Goal: Task Accomplishment & Management: Manage account settings

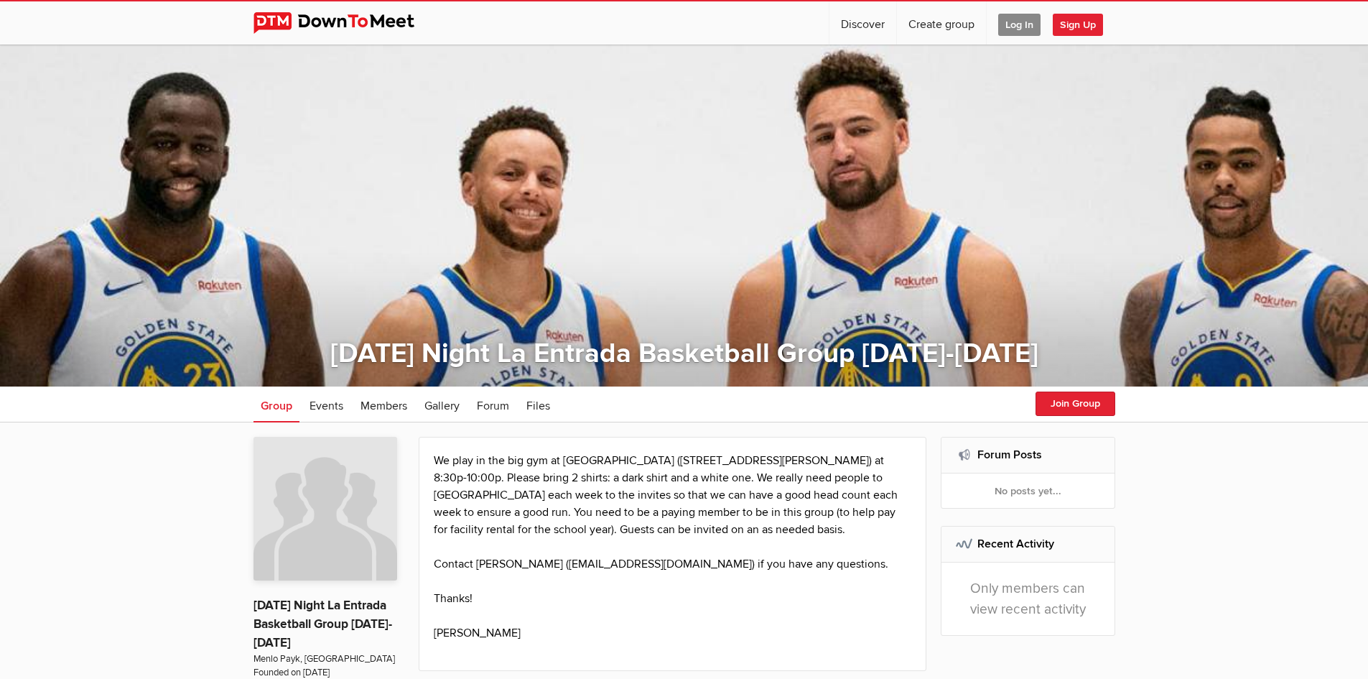
click at [1004, 24] on span "Log In" at bounding box center [1019, 25] width 42 height 22
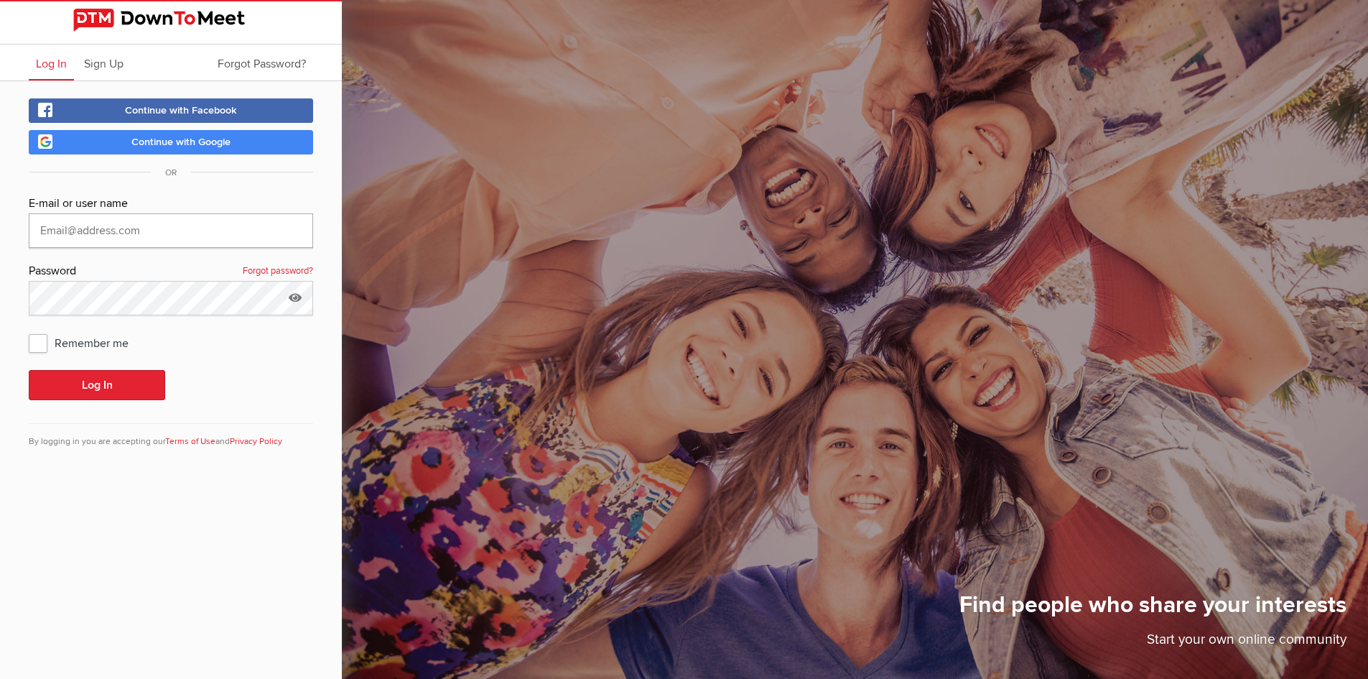
click at [168, 224] on input "text" at bounding box center [171, 230] width 284 height 34
type input "[EMAIL_ADDRESS][DOMAIN_NAME]"
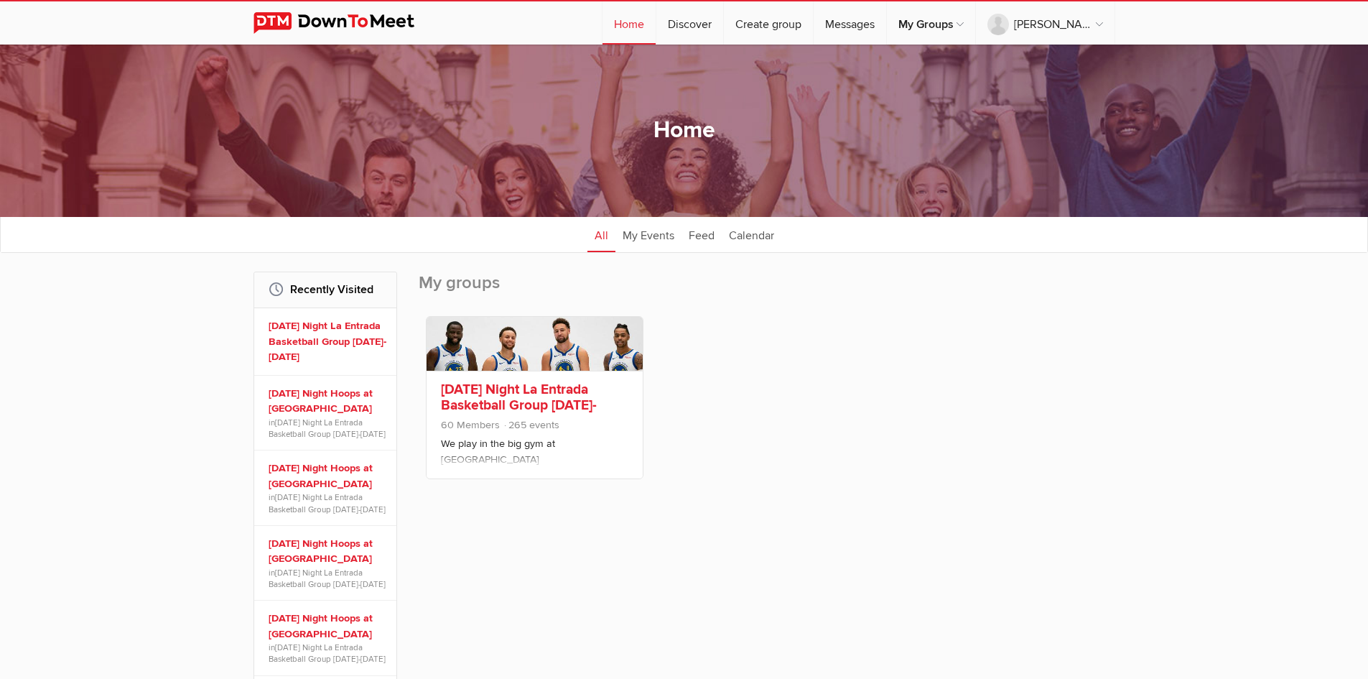
click at [533, 395] on link "[DATE] Night La Entrada Basketball Group [DATE]-[DATE]" at bounding box center [519, 405] width 156 height 49
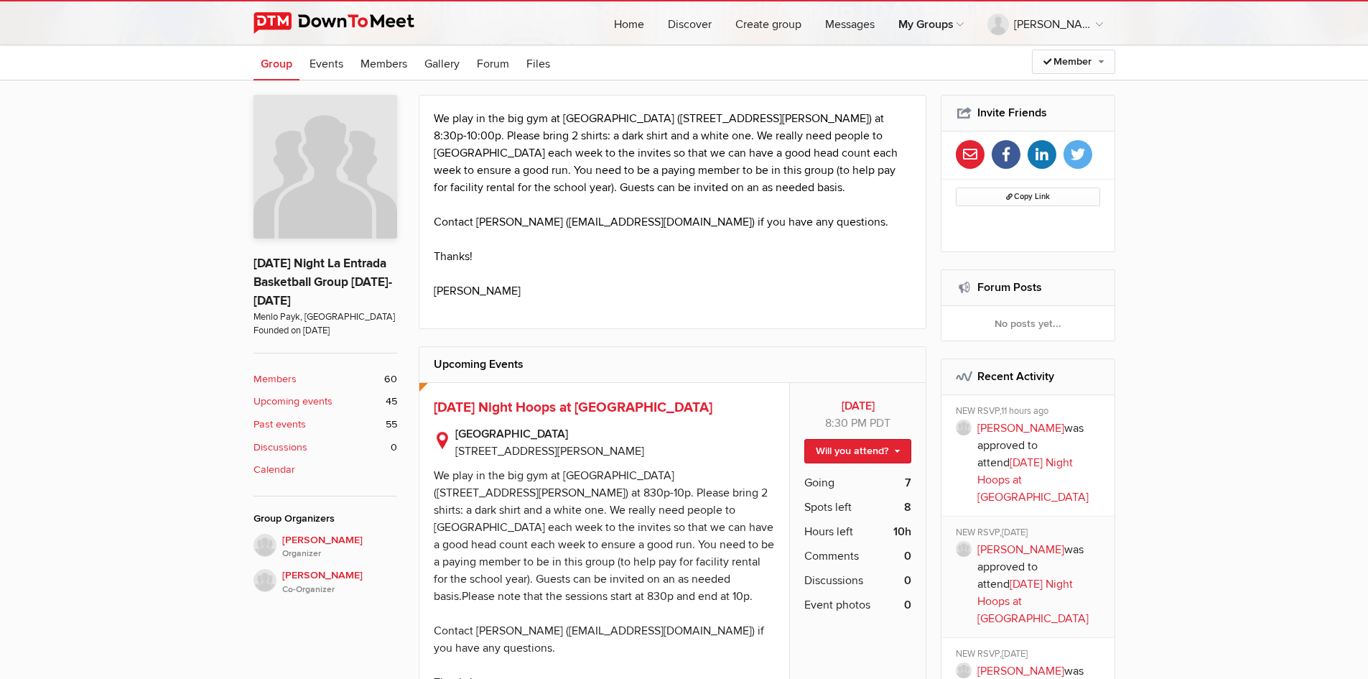
scroll to position [359, 0]
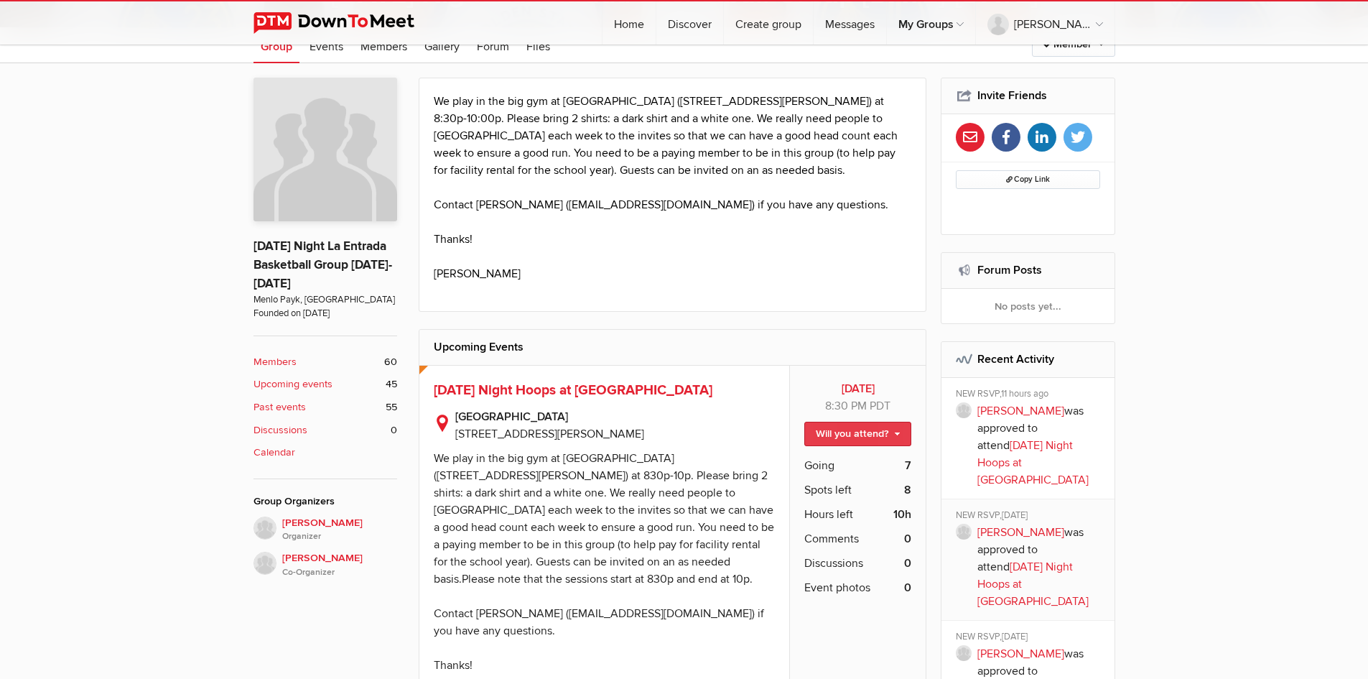
click at [892, 437] on link "Will you attend?" at bounding box center [858, 434] width 107 height 24
click at [842, 460] on link "I'm going" at bounding box center [846, 465] width 129 height 22
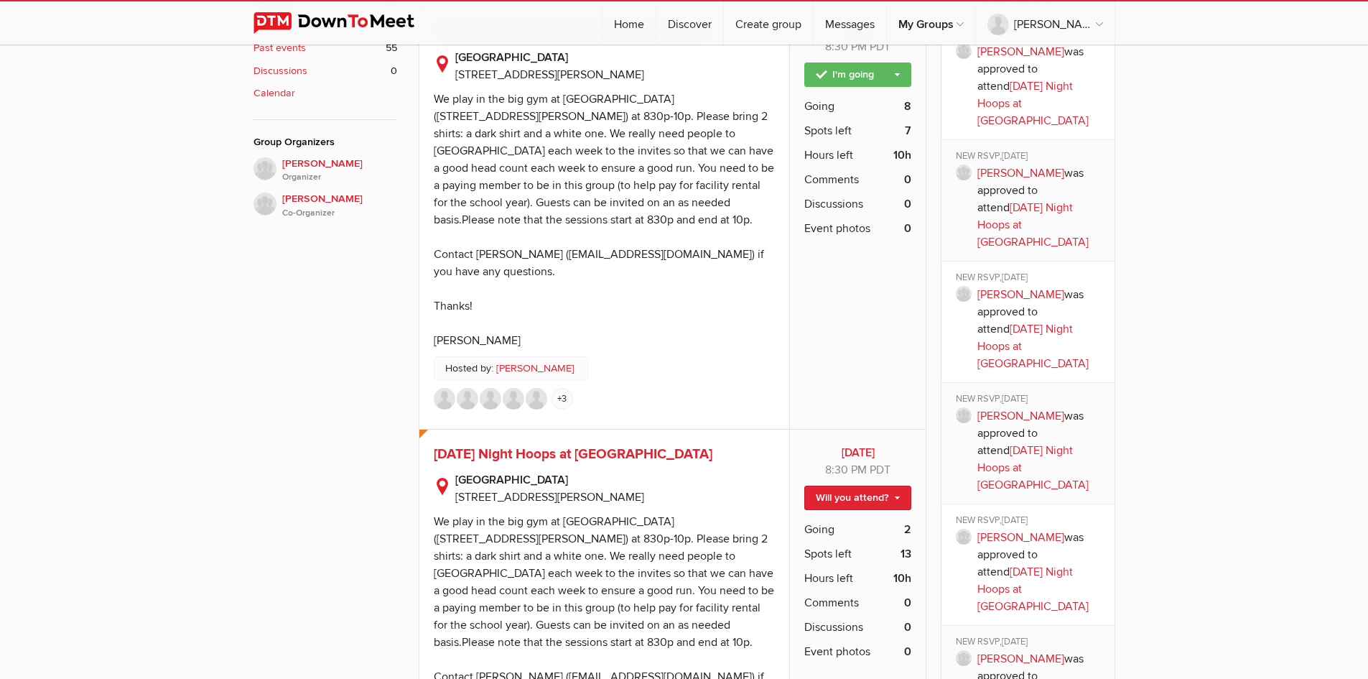
scroll to position [646, 0]
